Goal: Find specific page/section: Find specific page/section

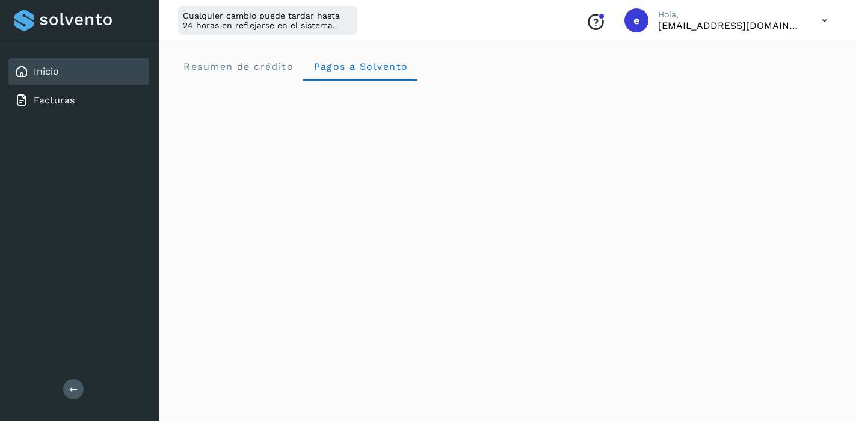
click at [828, 18] on icon at bounding box center [824, 20] width 25 height 25
click at [779, 54] on div "Documentación" at bounding box center [764, 54] width 143 height 23
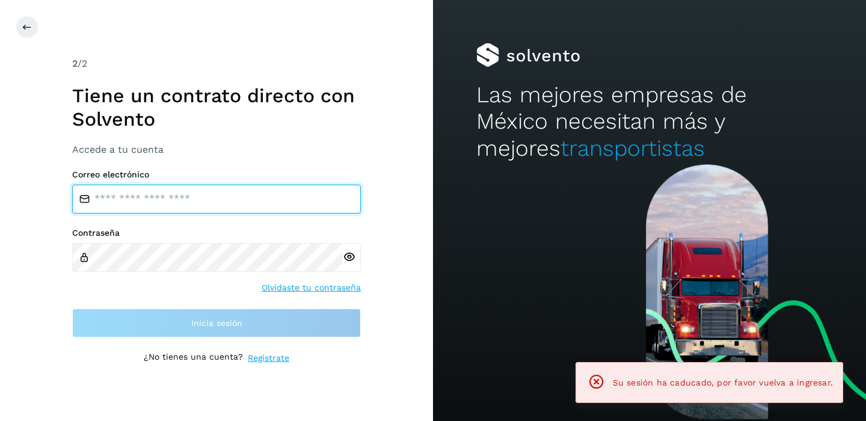
type input "**********"
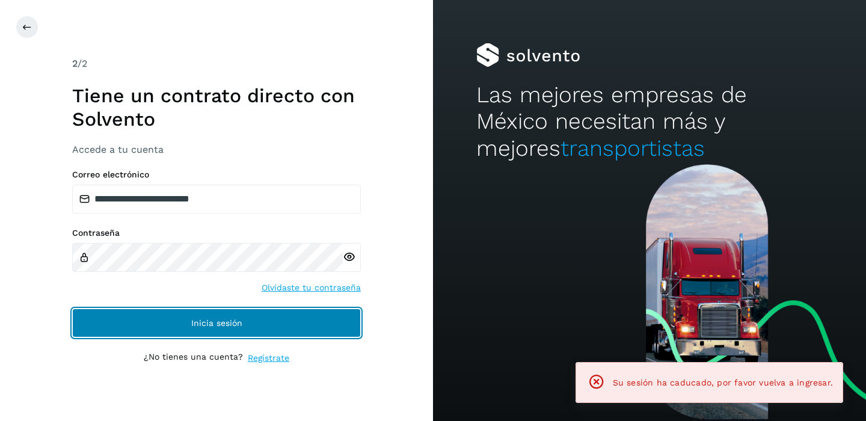
click at [199, 327] on span "Inicia sesión" at bounding box center [216, 323] width 51 height 8
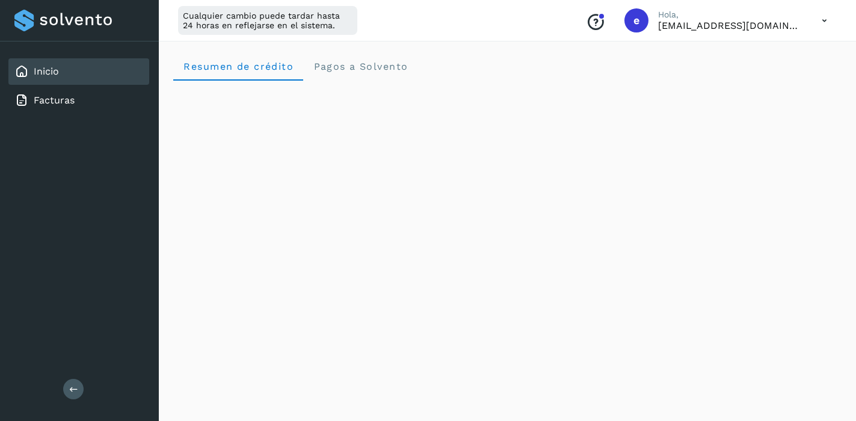
click at [826, 19] on icon at bounding box center [824, 20] width 25 height 25
click at [781, 51] on div "Documentación" at bounding box center [764, 54] width 143 height 23
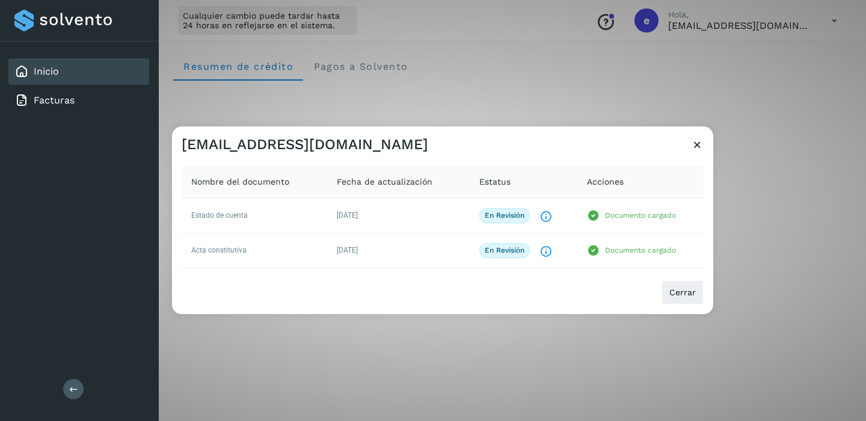
click at [699, 141] on icon at bounding box center [697, 144] width 13 height 13
